Goal: Task Accomplishment & Management: Complete application form

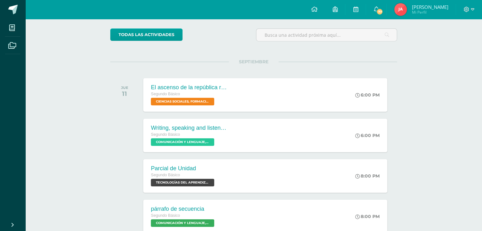
scroll to position [75, 0]
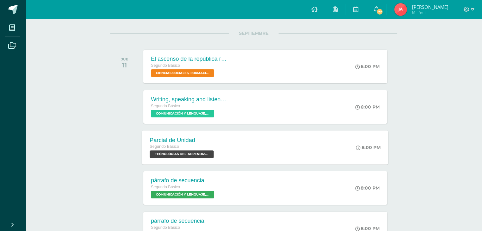
click at [190, 152] on span "TECNOLOGÍAS DEL APRENDIZAJE Y LA COMUNICACIÓN 'Sección C'" at bounding box center [182, 155] width 64 height 8
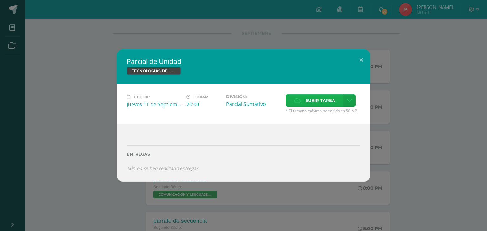
click at [301, 99] on label "Subir tarea" at bounding box center [315, 100] width 58 height 12
click at [0, 0] on input "Subir tarea" at bounding box center [0, 0] width 0 height 0
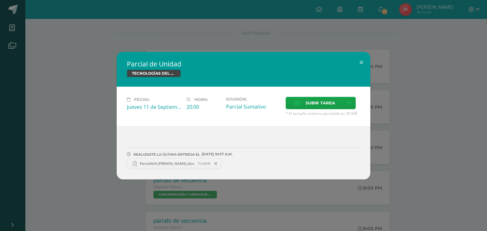
click at [198, 160] on link "ParcialU4-[PERSON_NAME].xlsx 15.66KB" at bounding box center [174, 164] width 95 height 11
click at [361, 63] on button at bounding box center [361, 63] width 18 height 22
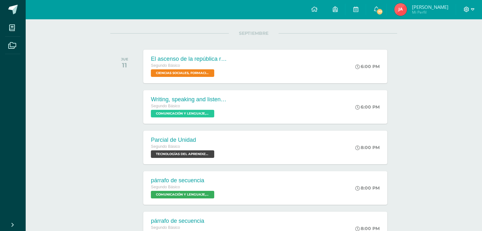
click at [470, 7] on span at bounding box center [469, 9] width 11 height 7
click at [456, 43] on span "Cerrar sesión" at bounding box center [452, 43] width 29 height 6
